Goal: Task Accomplishment & Management: Manage account settings

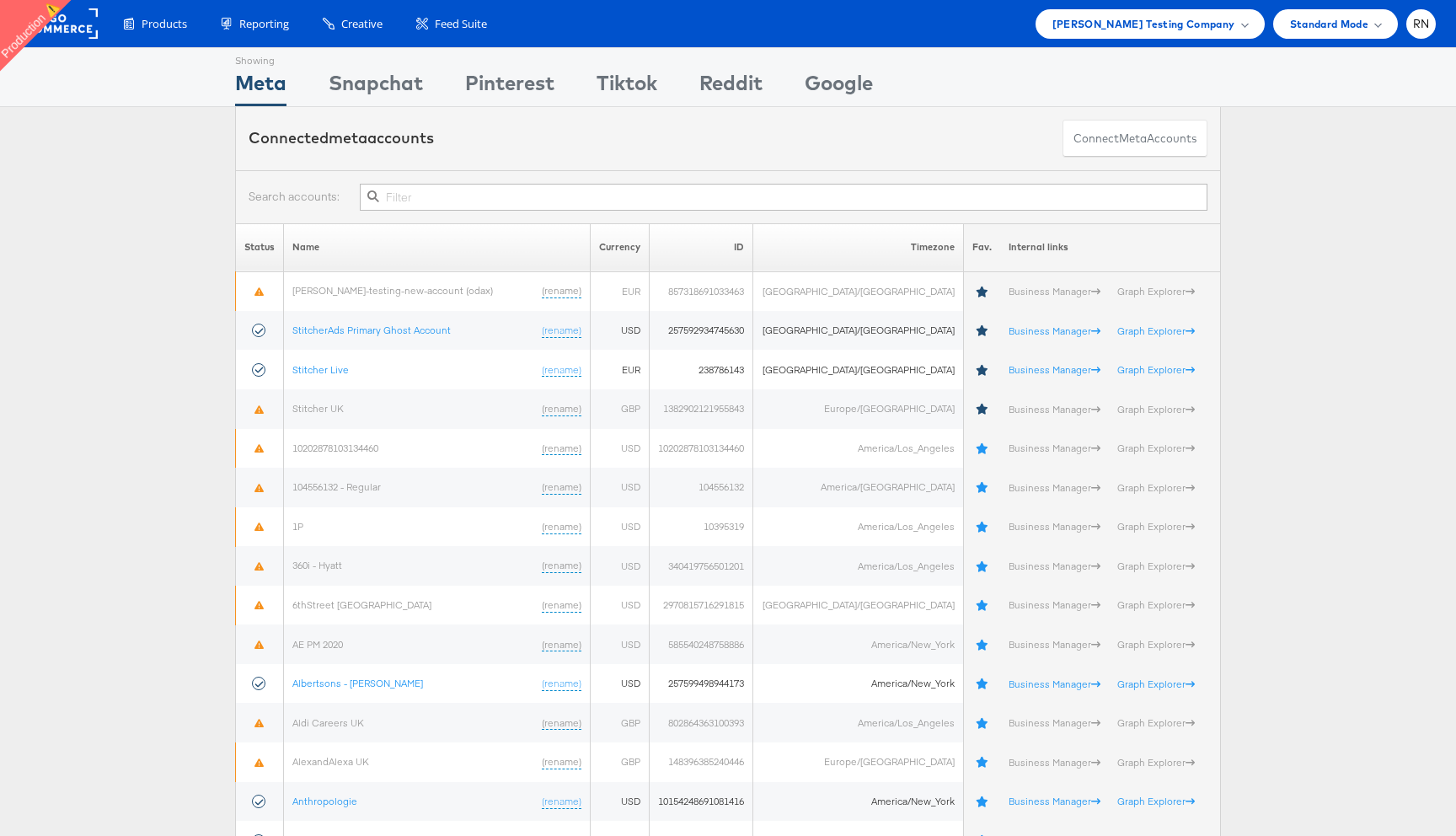
click at [1138, 22] on span "Colin Clarke Testing Company" at bounding box center [1143, 24] width 182 height 18
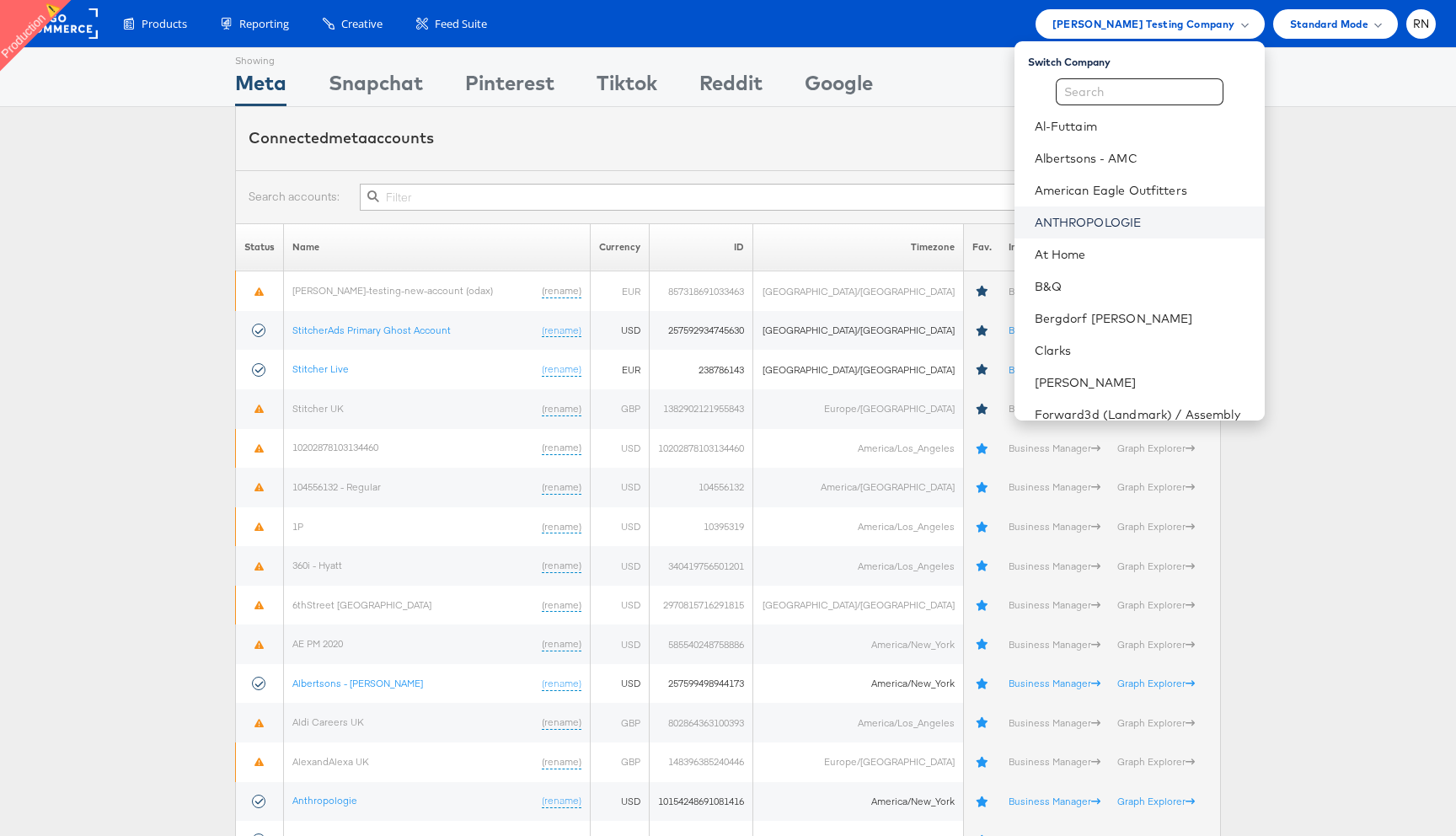
click at [1069, 223] on link "ANTHROPOLOGIE" at bounding box center [1144, 222] width 217 height 17
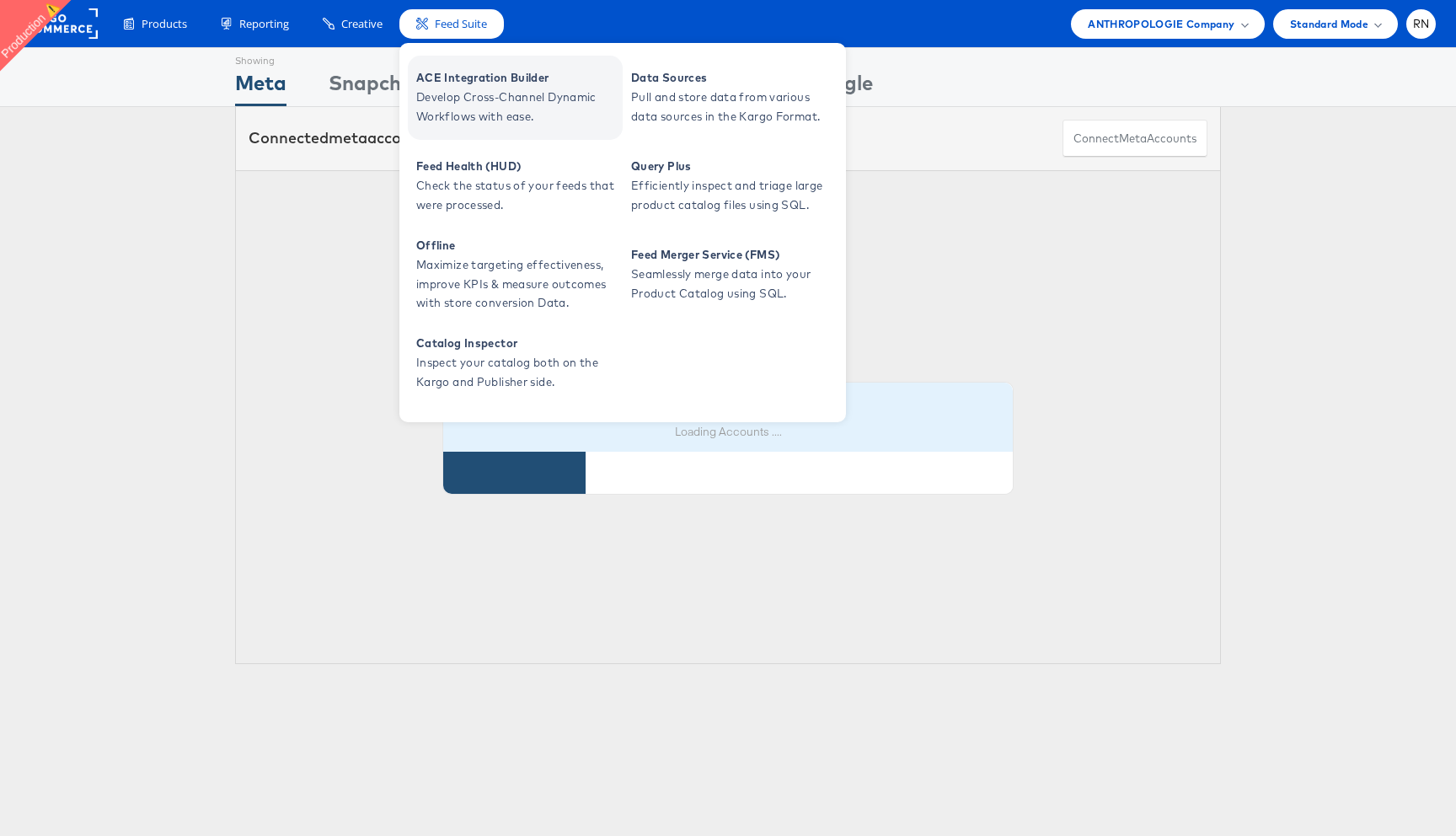
click at [461, 97] on span "Develop Cross-Channel Dynamic Workflows with ease." at bounding box center [517, 106] width 202 height 38
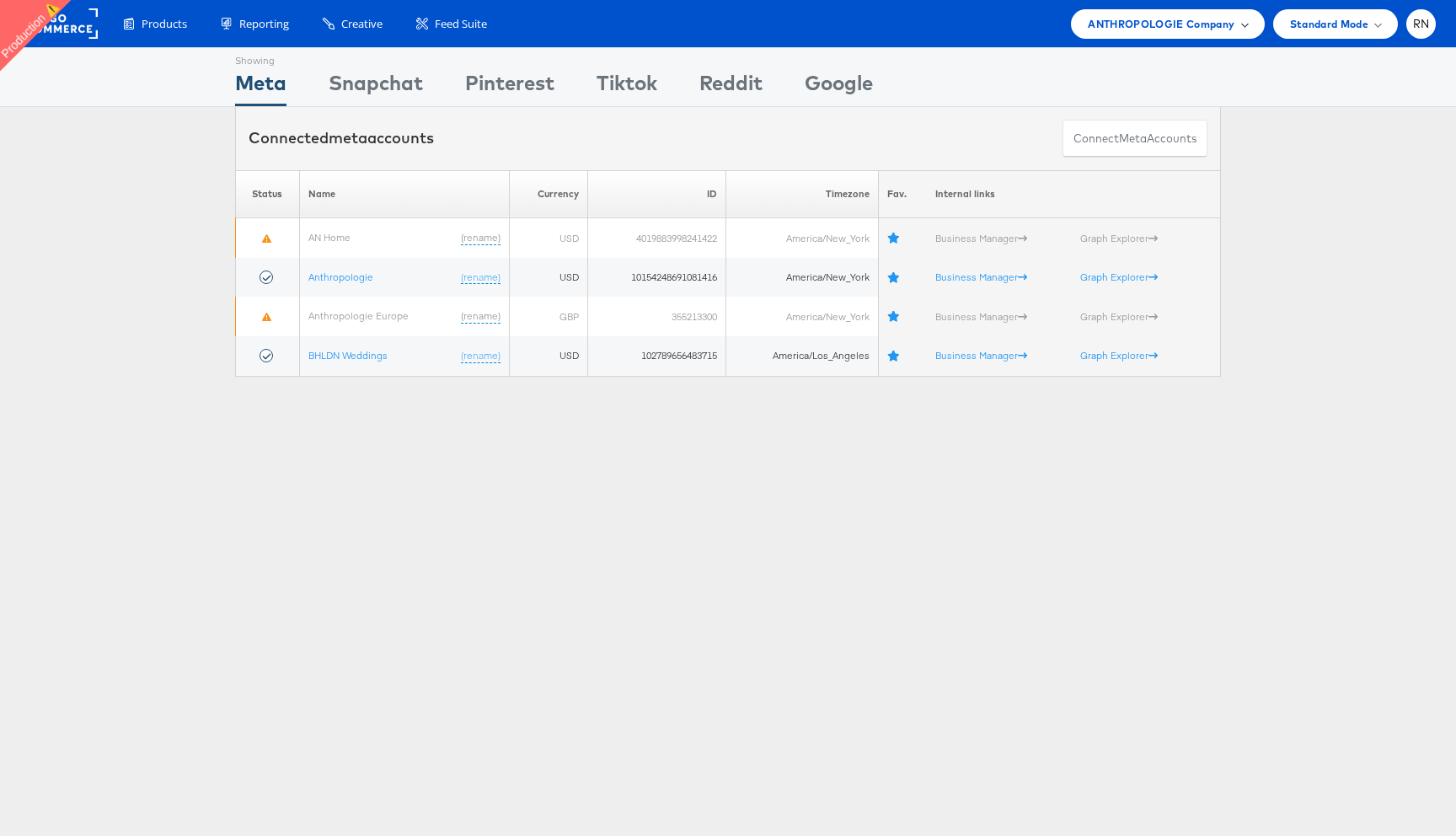
click at [1115, 34] on div "ANTHROPOLOGIE Company" at bounding box center [1167, 24] width 193 height 30
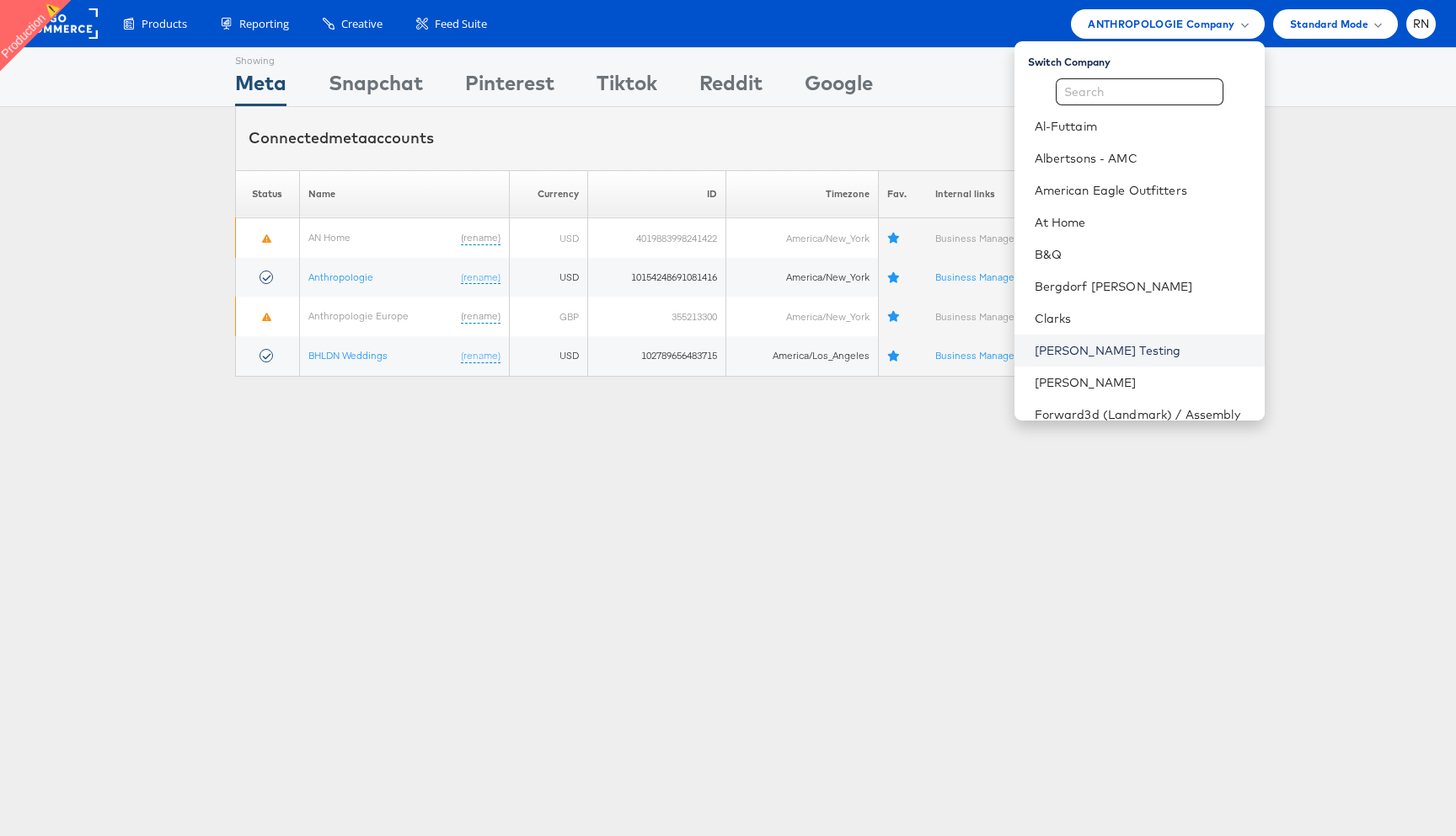
click at [1085, 345] on link "[PERSON_NAME] Testing" at bounding box center [1144, 350] width 217 height 17
